Goal: Check status: Check status

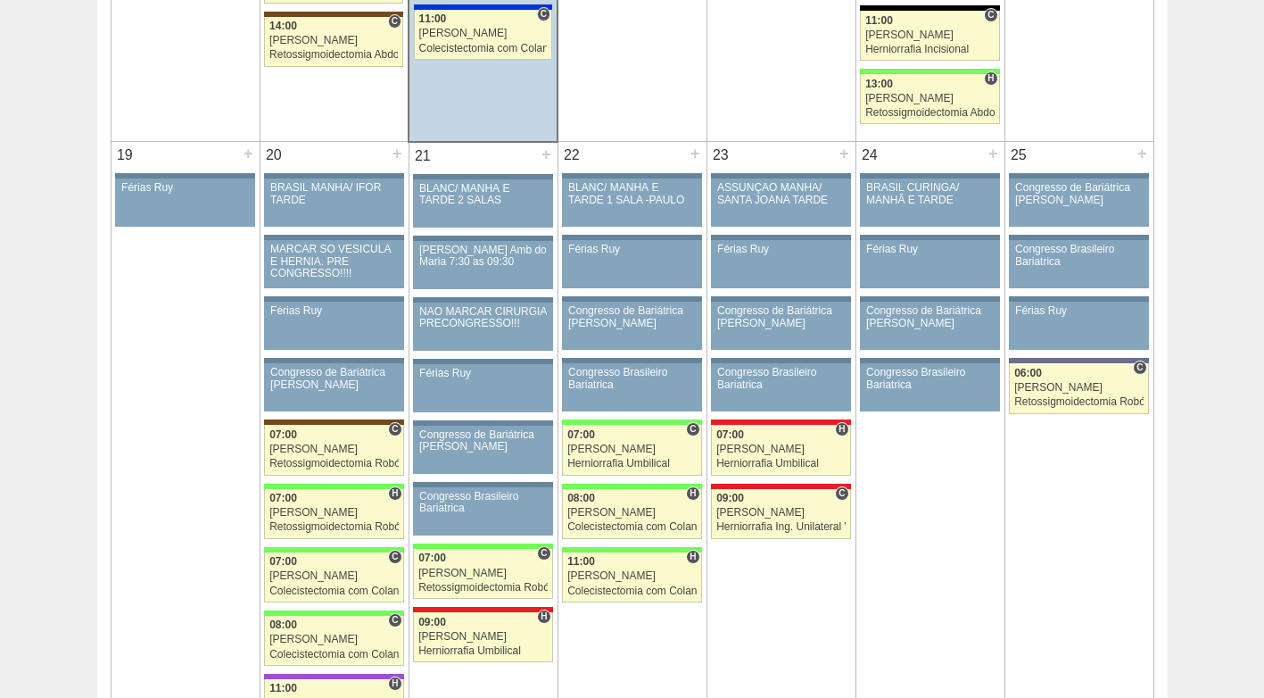
scroll to position [2676, 0]
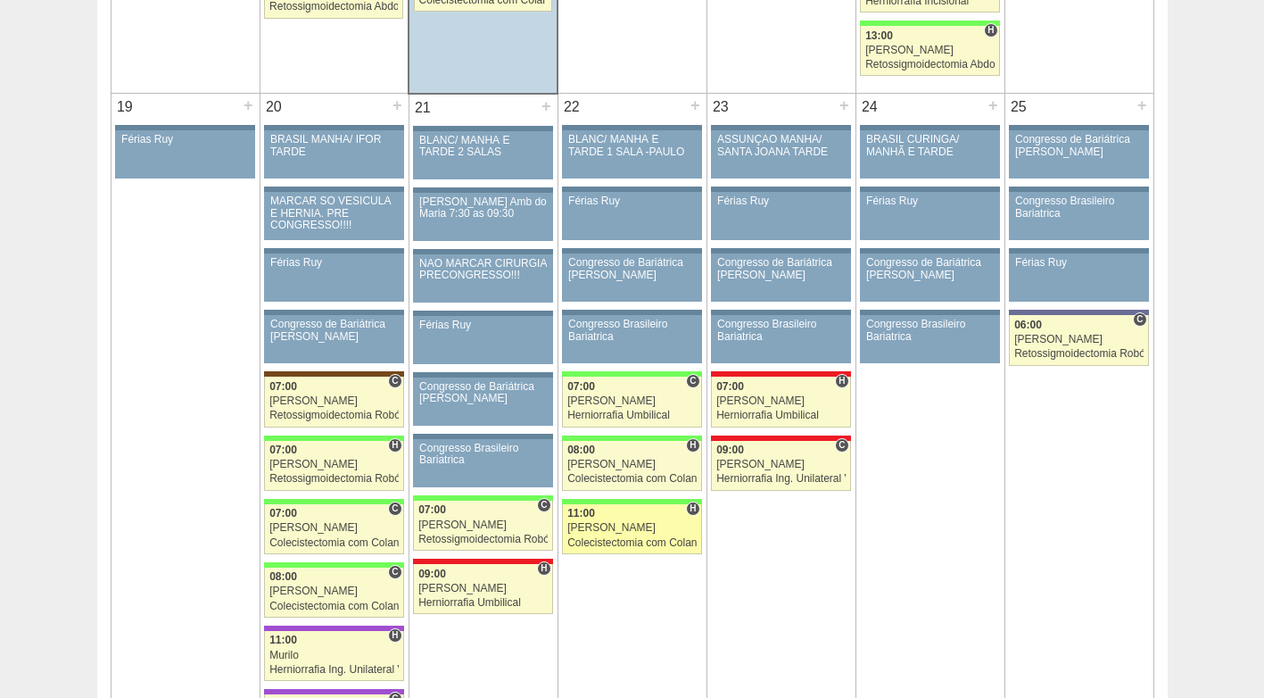
click at [633, 537] on div "Colecistectomia com Colangiografia VL" at bounding box center [631, 543] width 129 height 12
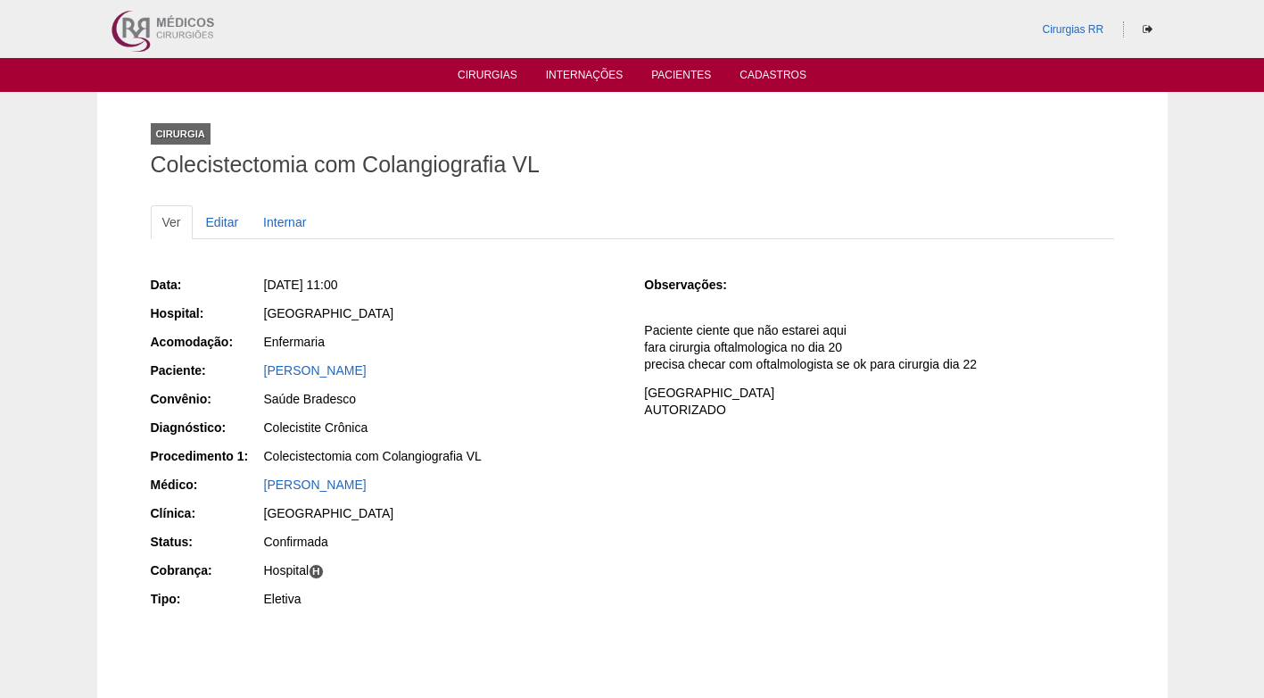
click at [811, 475] on div "Data: Qua, 22/10/2025 - 11:00 Hospital: Brasil Acomodação: Enfermaria Paciente:…" at bounding box center [632, 443] width 963 height 349
click at [810, 468] on div "Data: Qua, 22/10/2025 - 11:00 Hospital: Brasil Acomodação: Enfermaria Paciente:…" at bounding box center [632, 443] width 963 height 349
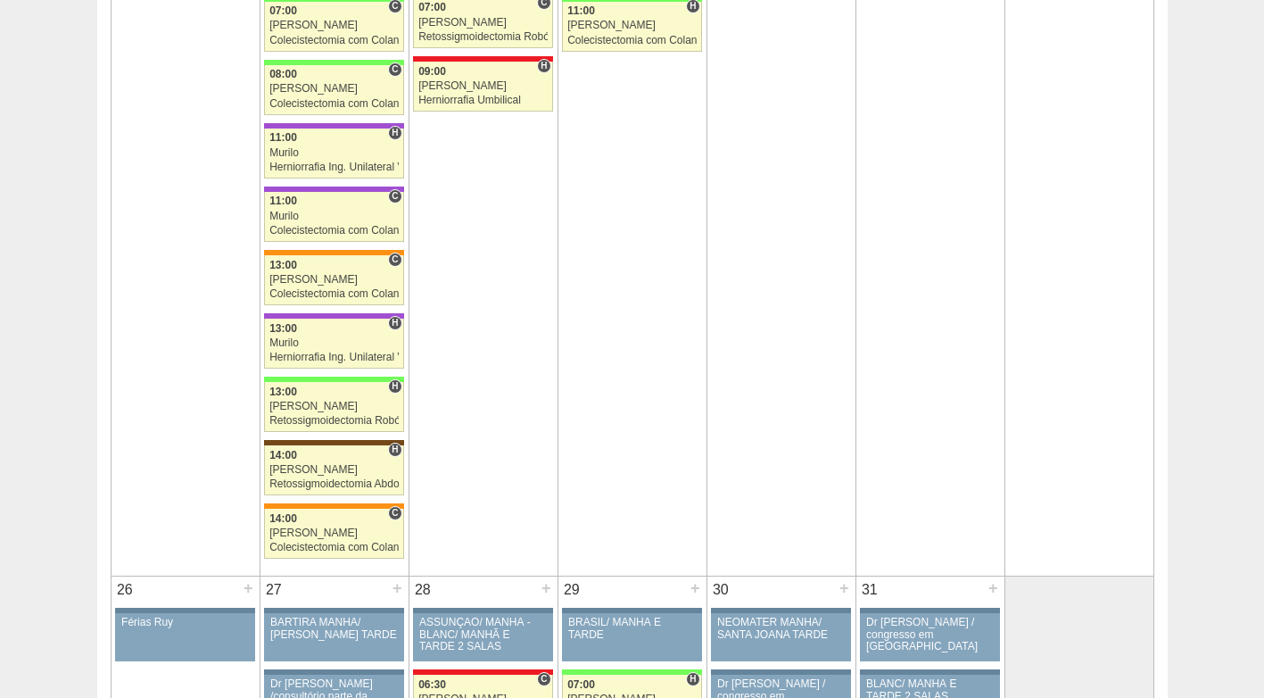
scroll to position [3212, 0]
